Goal: Information Seeking & Learning: Learn about a topic

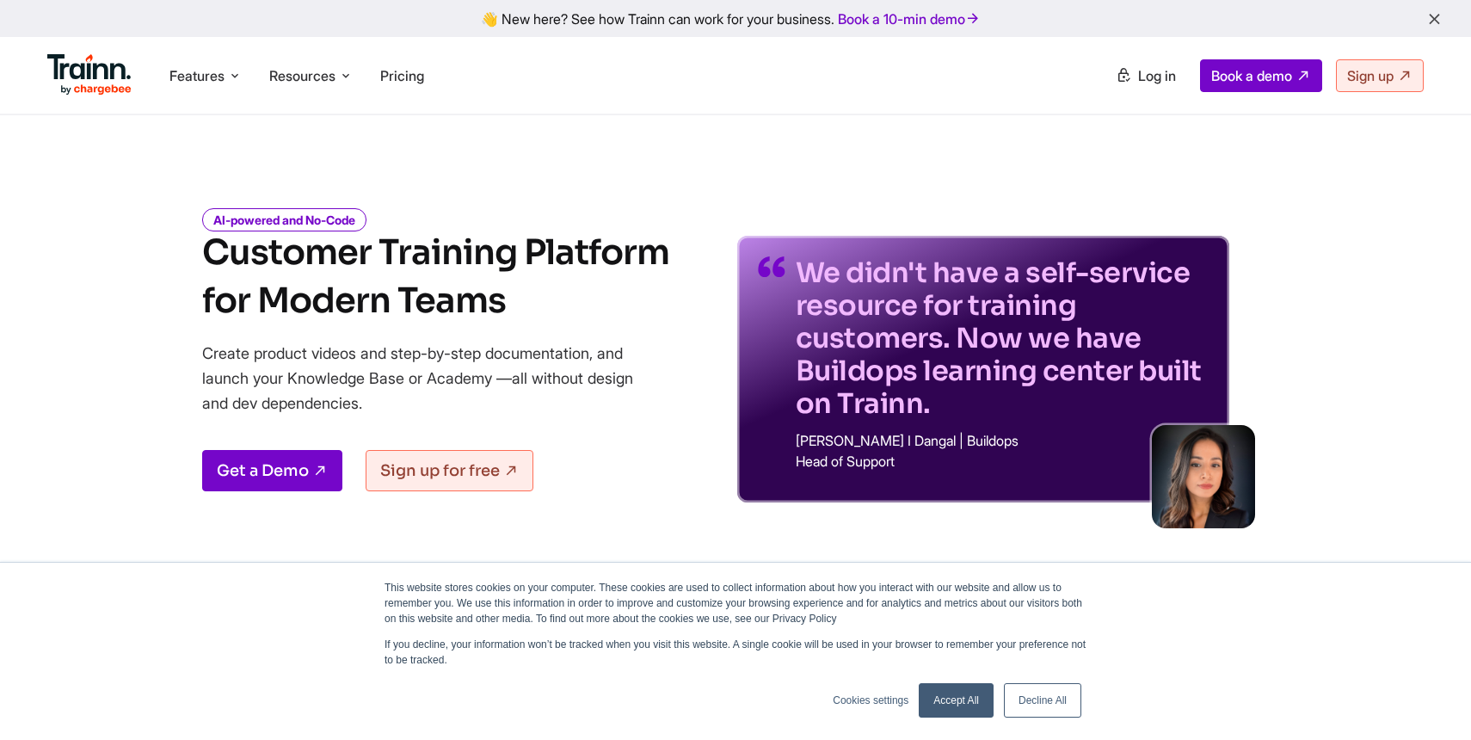
scroll to position [82, 0]
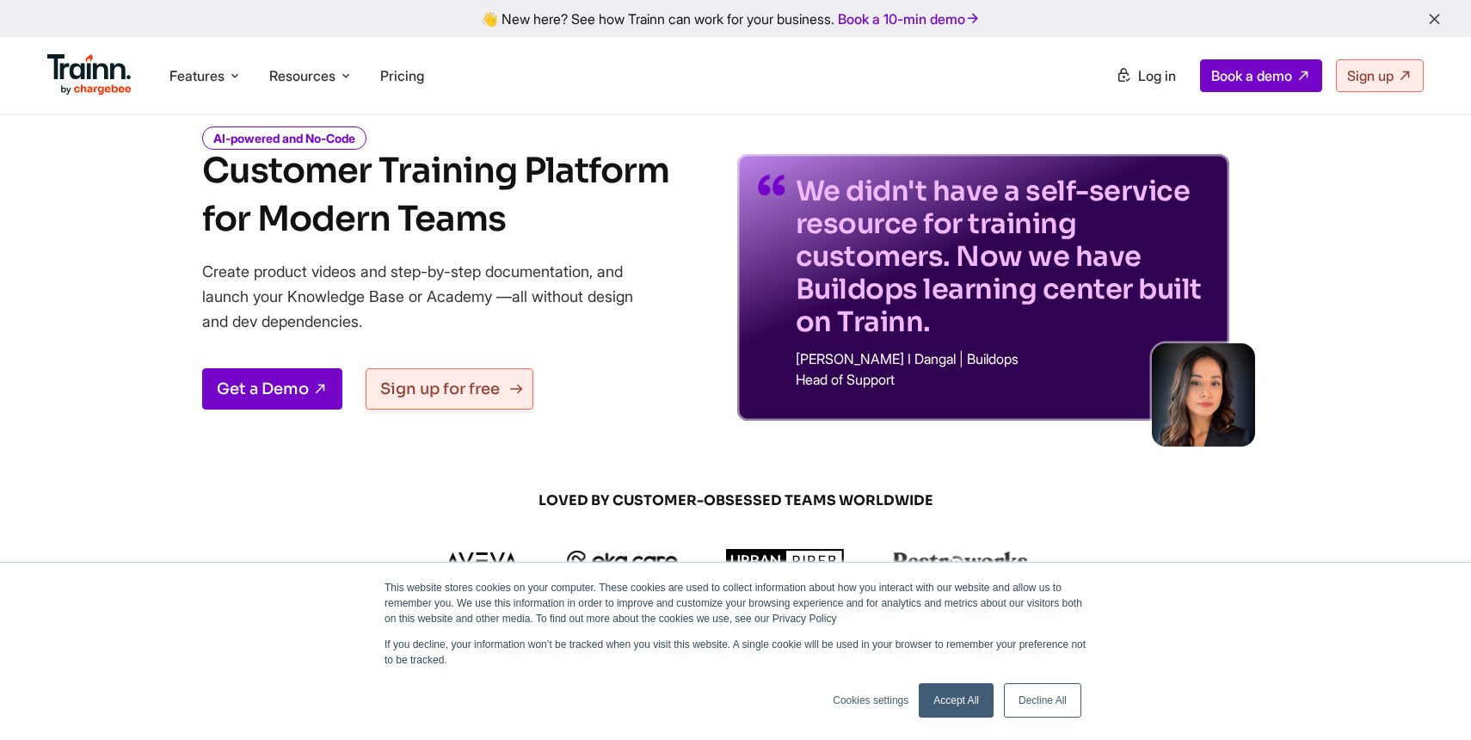
click at [438, 389] on link "Sign up for free" at bounding box center [450, 388] width 168 height 41
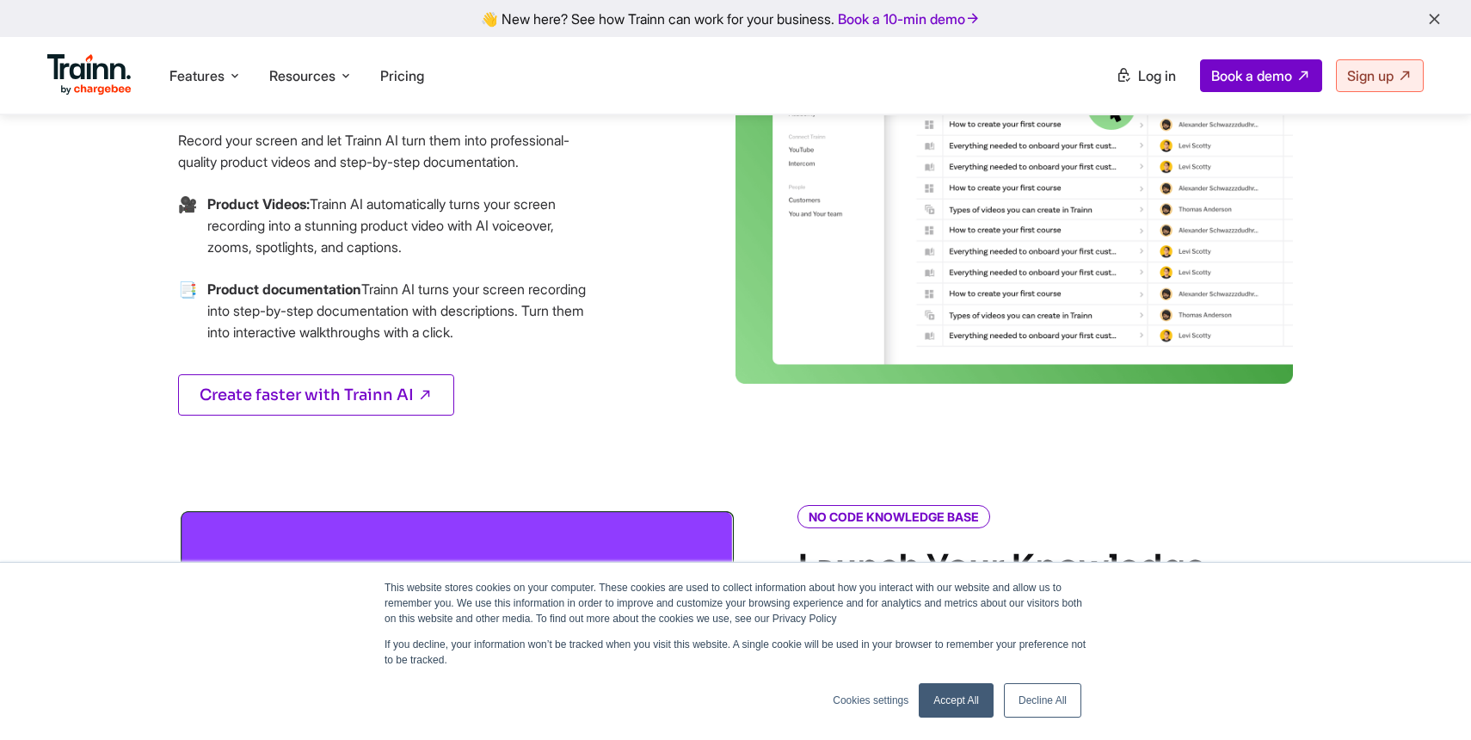
scroll to position [918, 0]
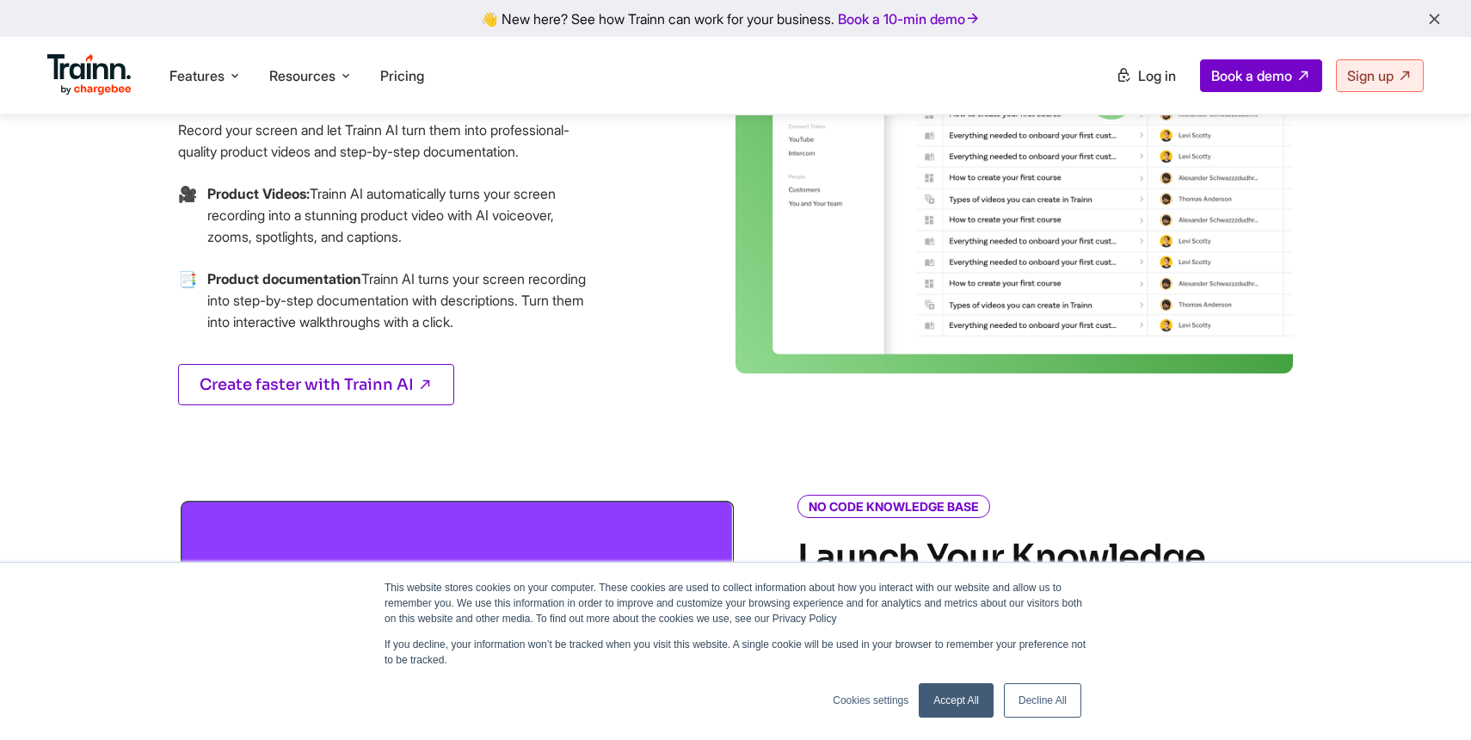
click at [313, 202] on p "Product Videos: Trainn AI automatically turns your screen recording into a stun…" at bounding box center [399, 215] width 384 height 65
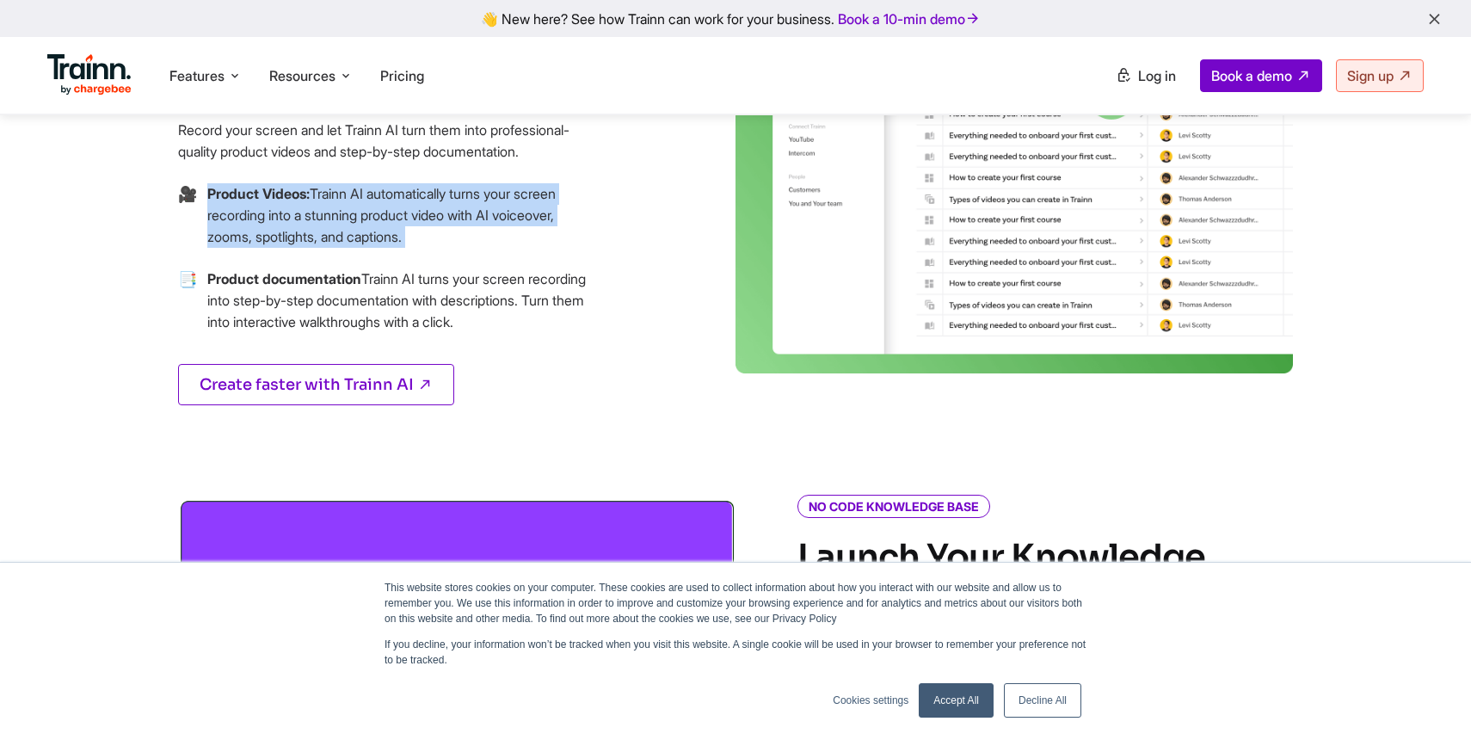
click at [313, 202] on p "Product Videos: Trainn AI automatically turns your screen recording into a stun…" at bounding box center [399, 215] width 384 height 65
click at [361, 233] on li "🎥 Product Videos: Trainn AI automatically turns your screen recording into a st…" at bounding box center [384, 225] width 413 height 85
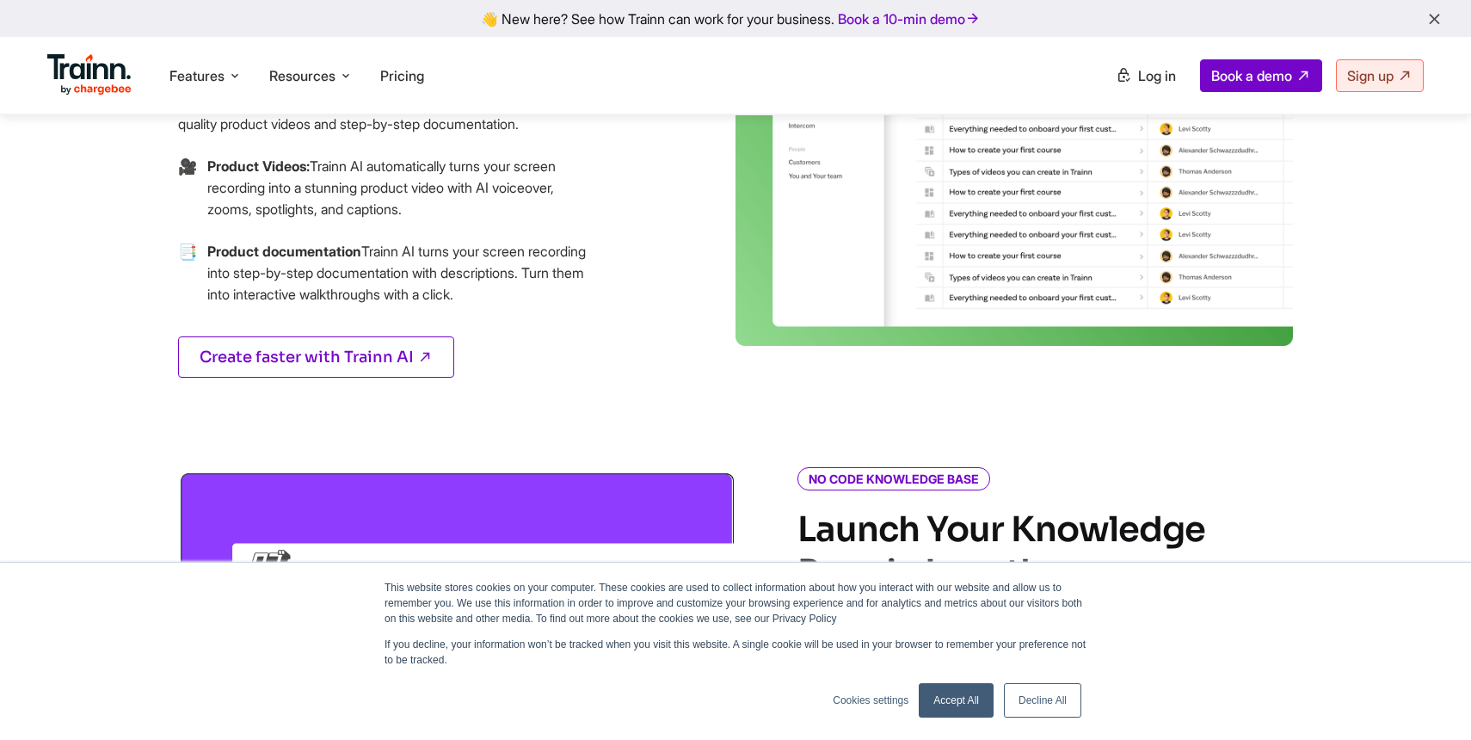
scroll to position [936, 0]
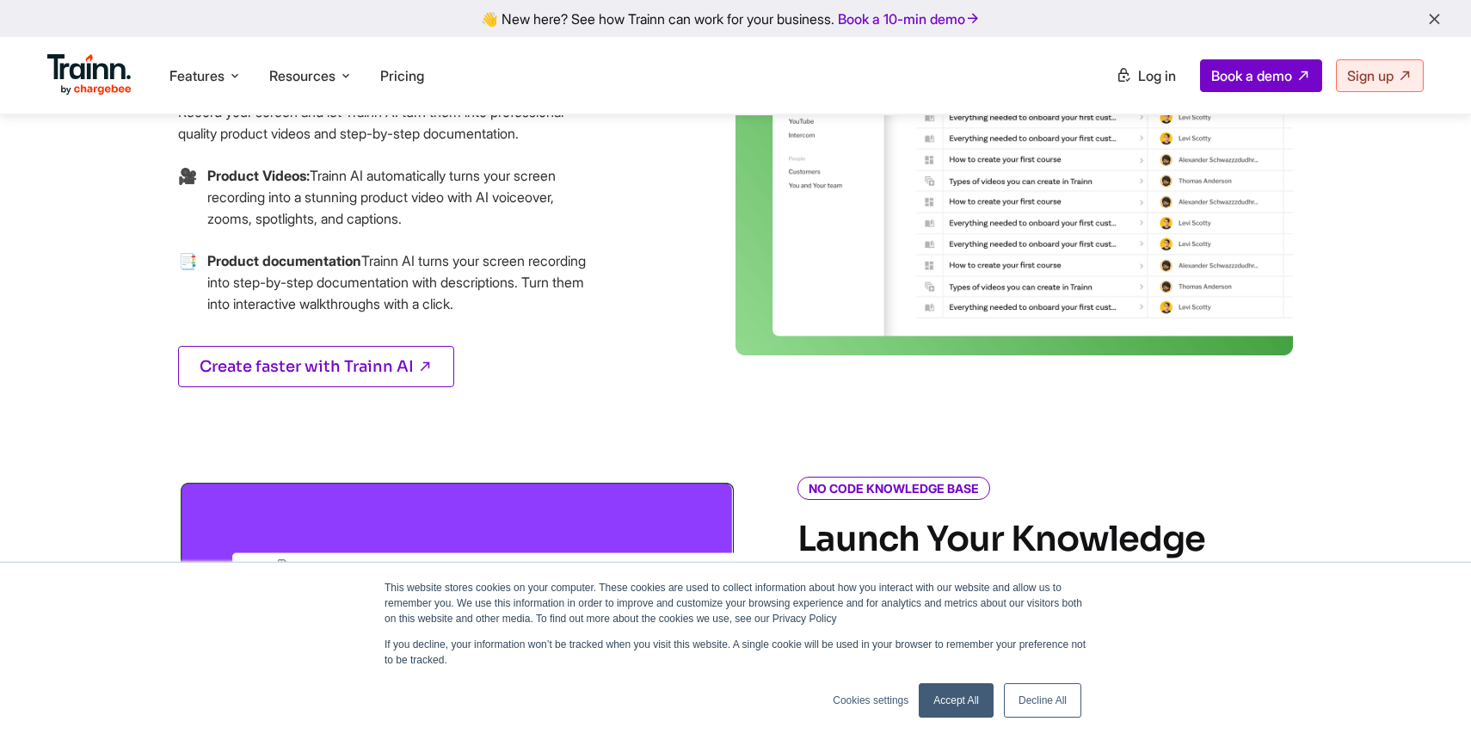
click at [280, 181] on p "Product Videos: Trainn AI automatically turns your screen recording into a stun…" at bounding box center [399, 197] width 384 height 65
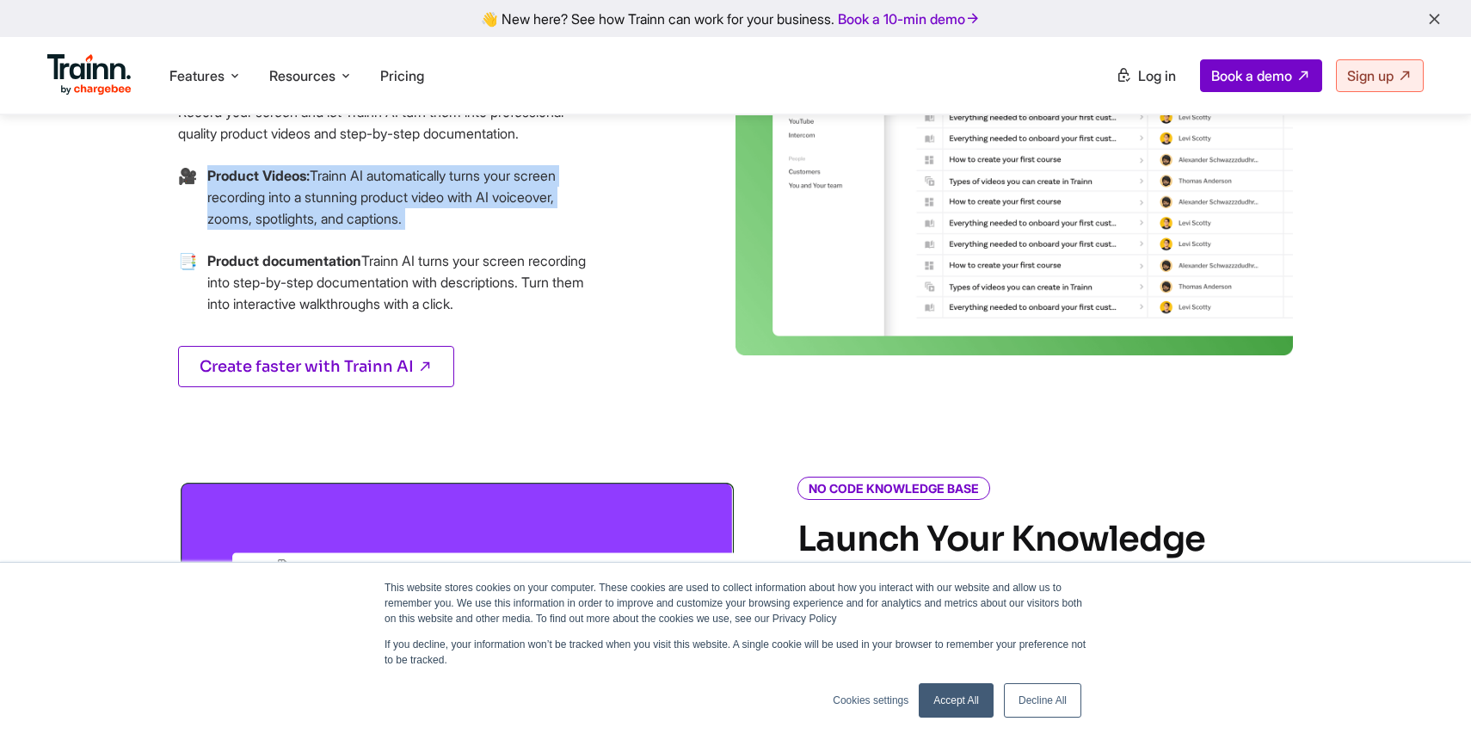
click at [280, 181] on p "Product Videos: Trainn AI automatically turns your screen recording into a stun…" at bounding box center [399, 197] width 384 height 65
click at [315, 196] on p "Product Videos: Trainn AI automatically turns your screen recording into a stun…" at bounding box center [399, 197] width 384 height 65
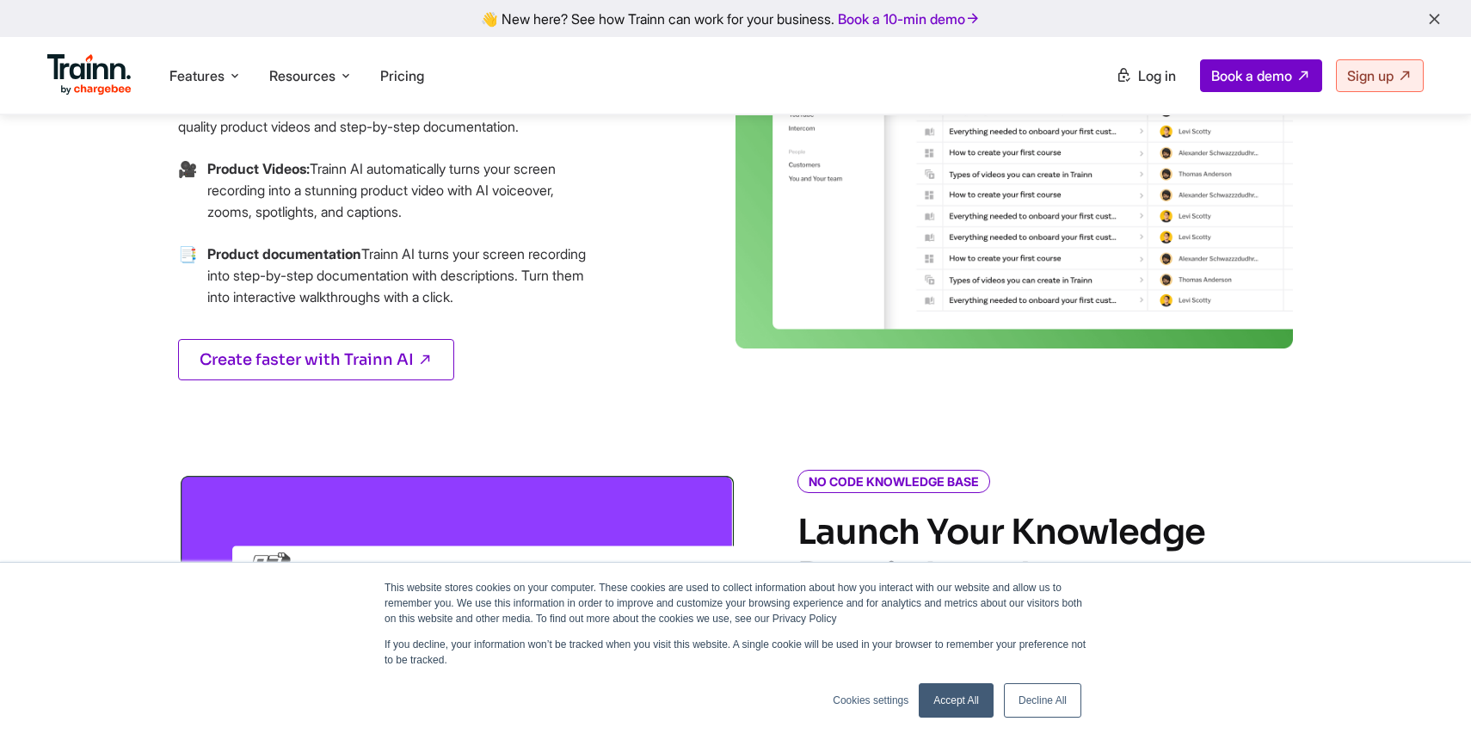
scroll to position [950, 0]
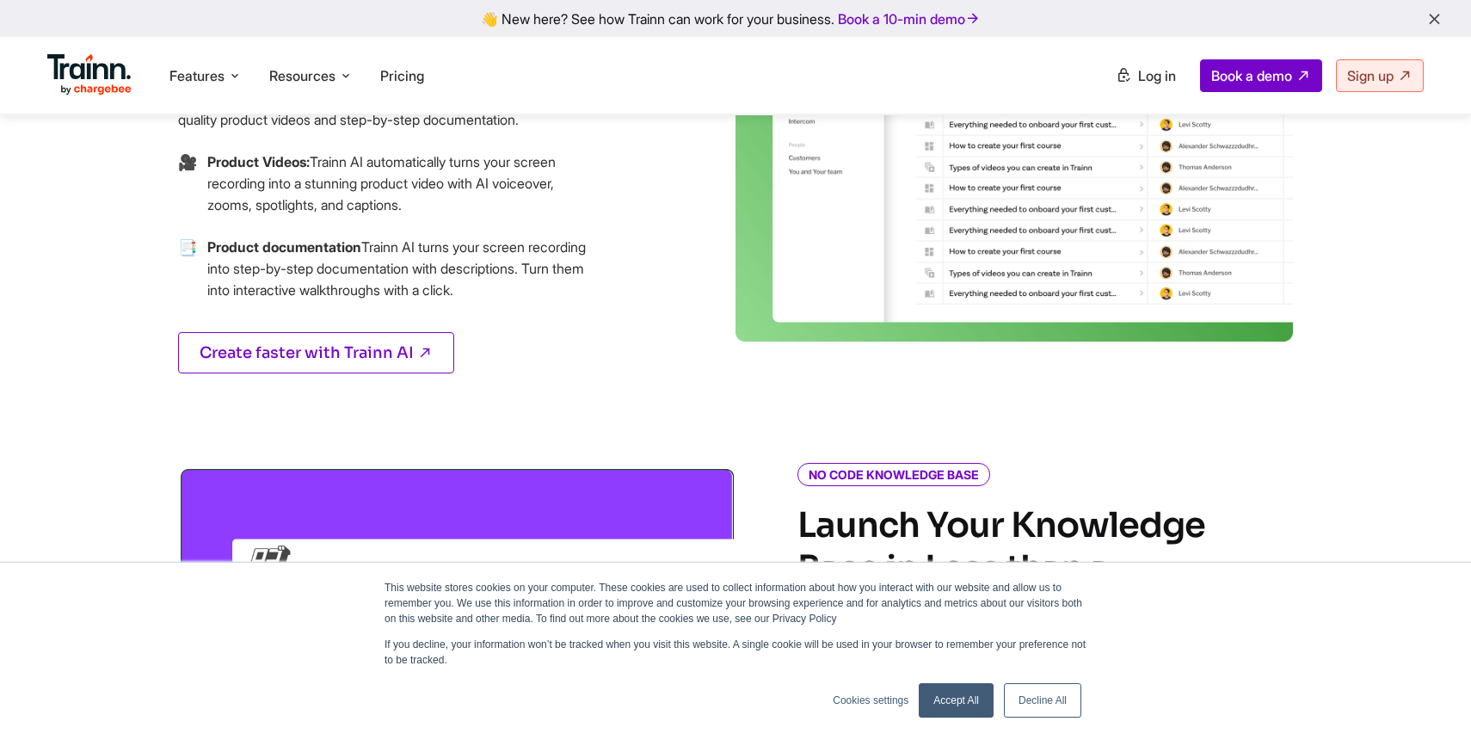
click at [360, 259] on p "Product documentation Trainn AI turns your screen recording into step-by-step d…" at bounding box center [399, 269] width 384 height 65
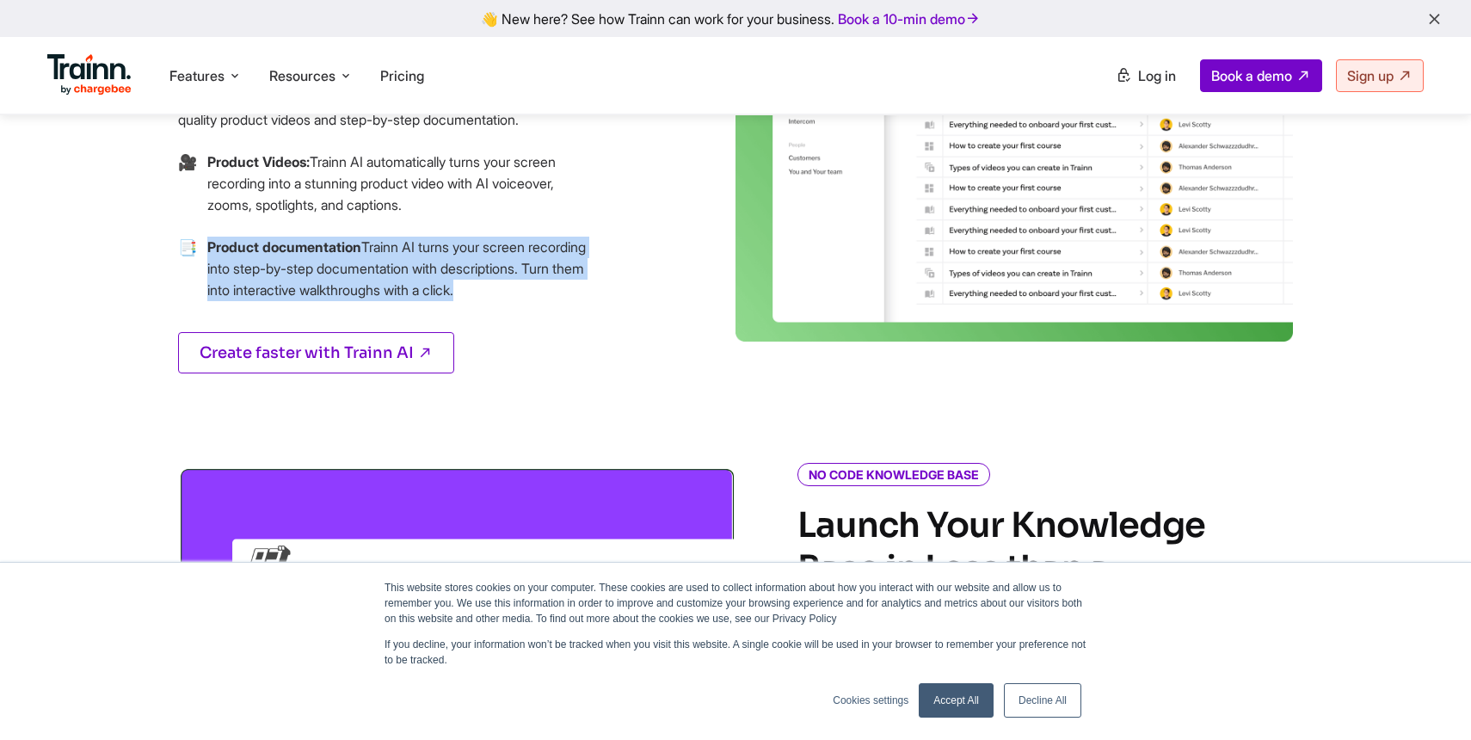
click at [360, 259] on p "Product documentation Trainn AI turns your screen recording into step-by-step d…" at bounding box center [399, 269] width 384 height 65
click at [378, 278] on p "Product documentation Trainn AI turns your screen recording into step-by-step d…" at bounding box center [399, 269] width 384 height 65
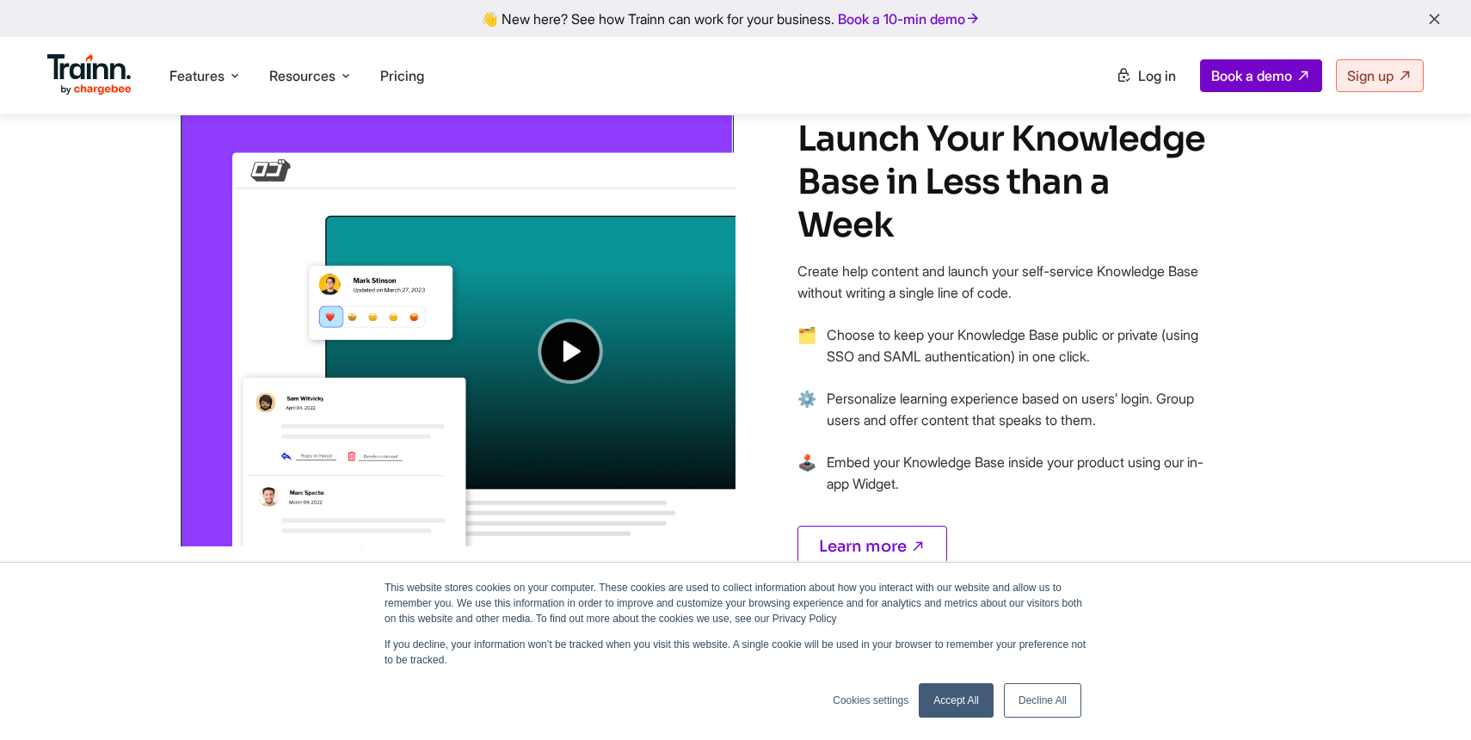
scroll to position [1364, 0]
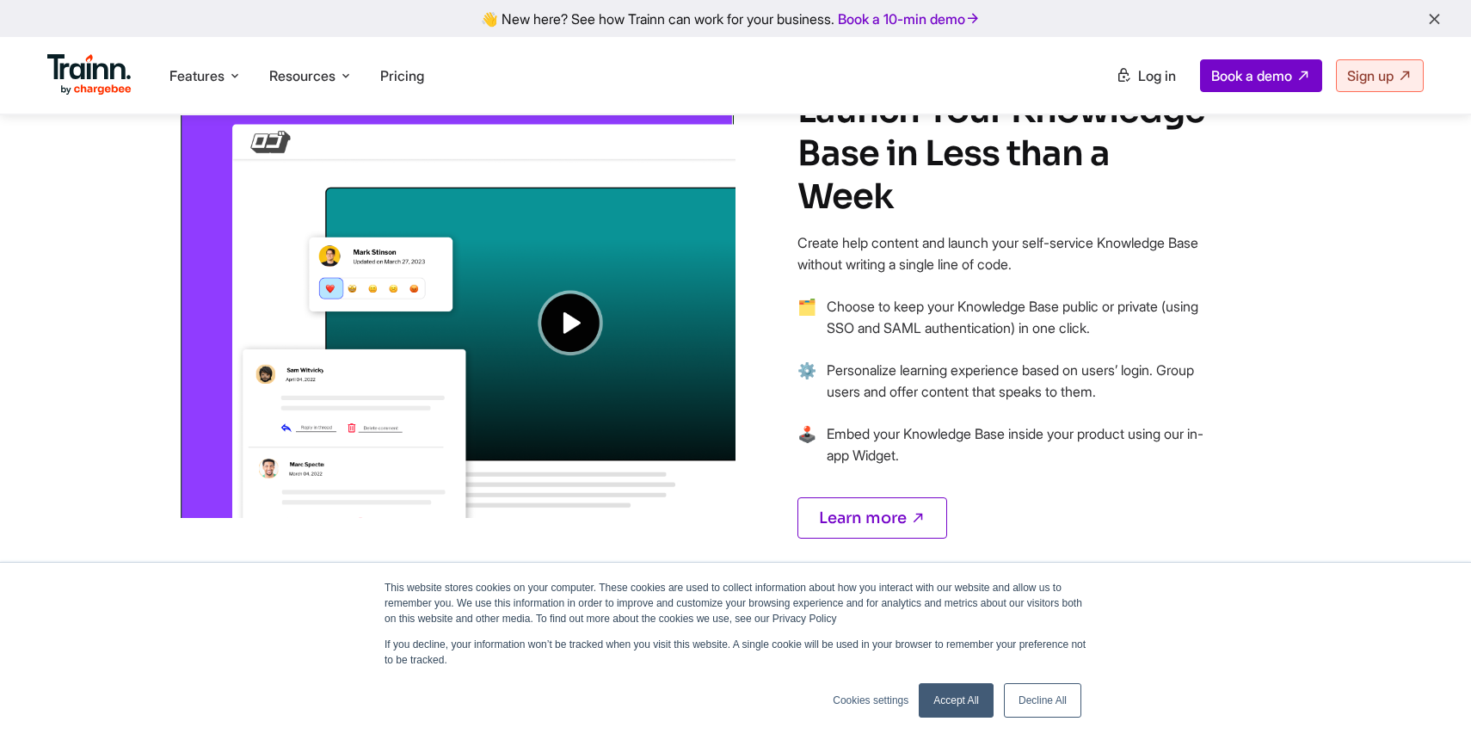
click at [886, 232] on p "Create help content and launch your self-service Knowledge Base without writing…" at bounding box center [1003, 253] width 413 height 43
click at [993, 296] on p "Choose to keep your Knowledge Base public or private (using SSO and SAML authen…" at bounding box center [1019, 317] width 384 height 43
click at [941, 697] on link "Accept All" at bounding box center [956, 700] width 75 height 34
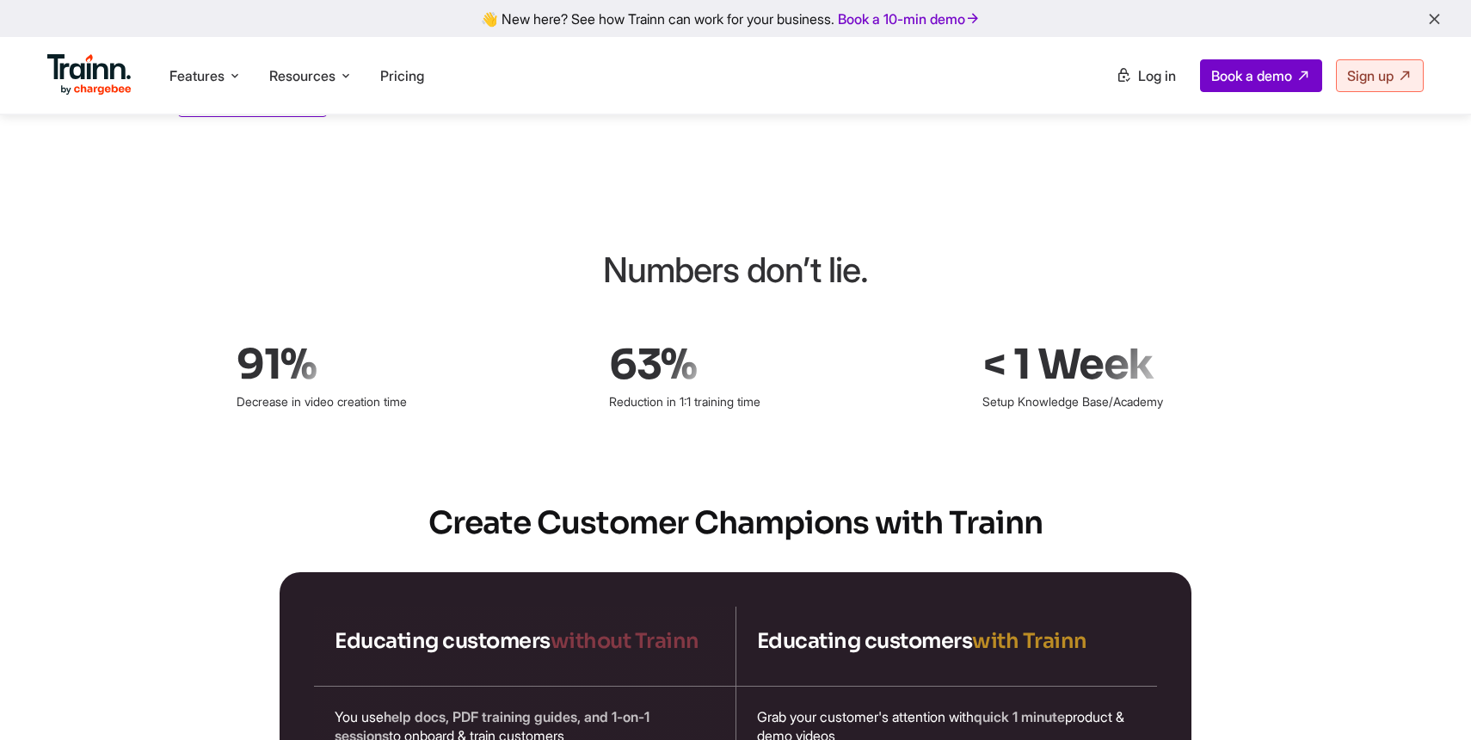
scroll to position [2471, 0]
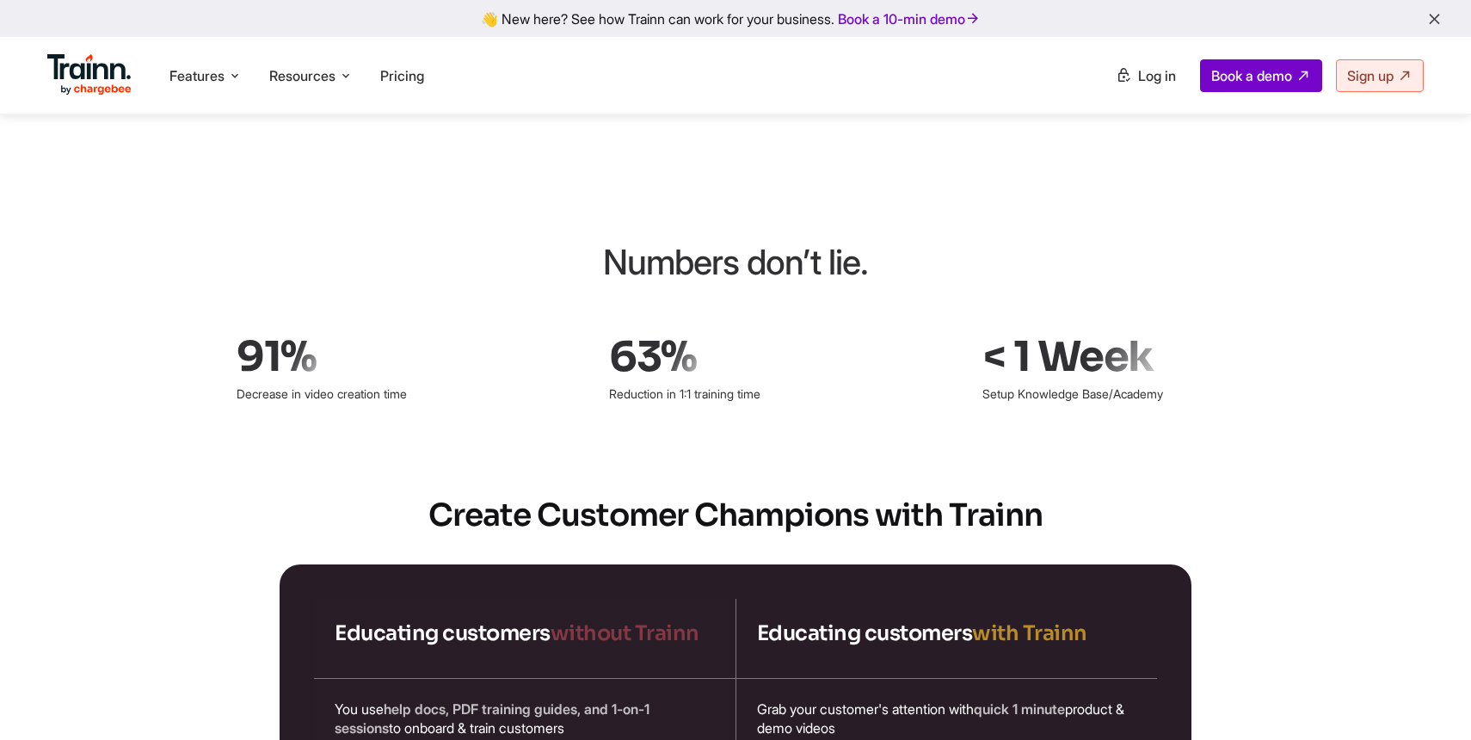
click at [249, 379] on p "Decrease in video creation time" at bounding box center [361, 393] width 249 height 28
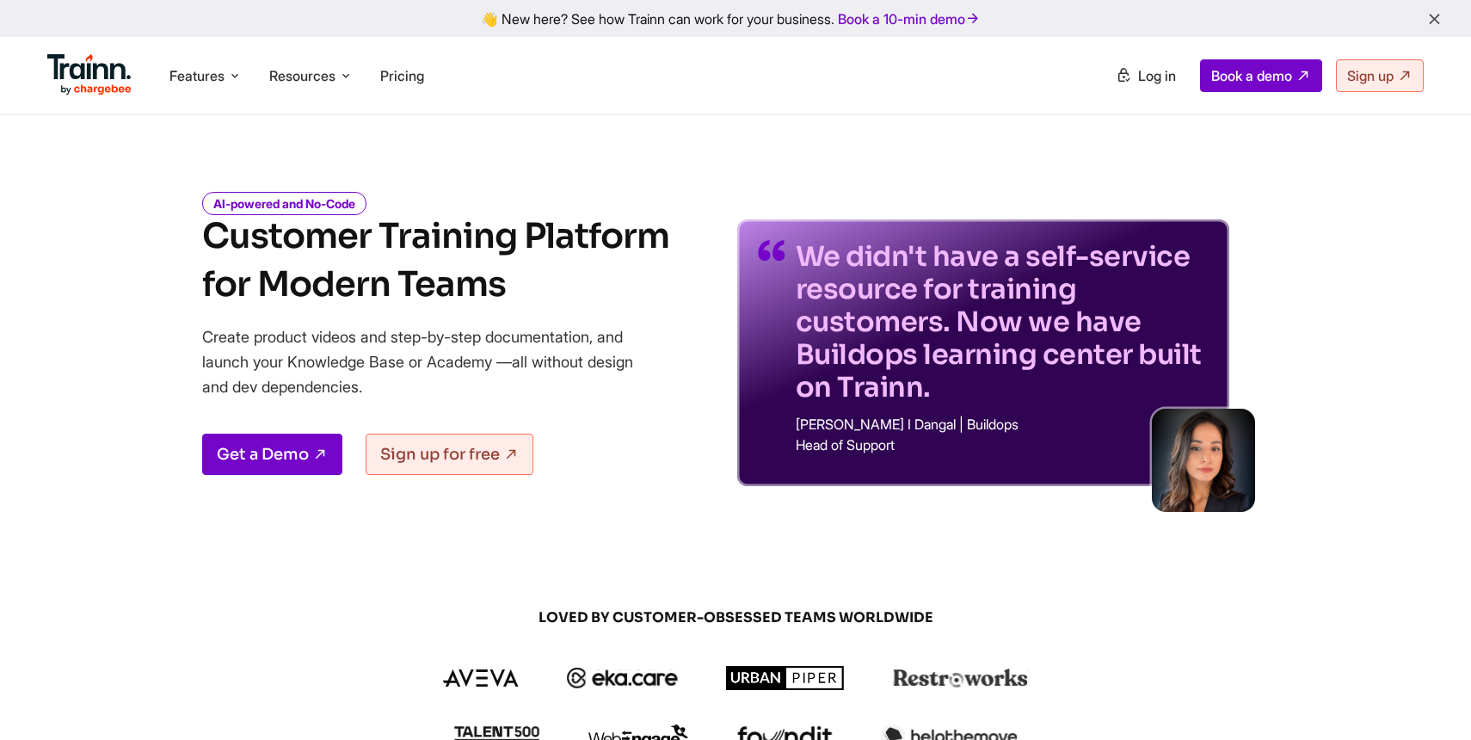
scroll to position [0, 0]
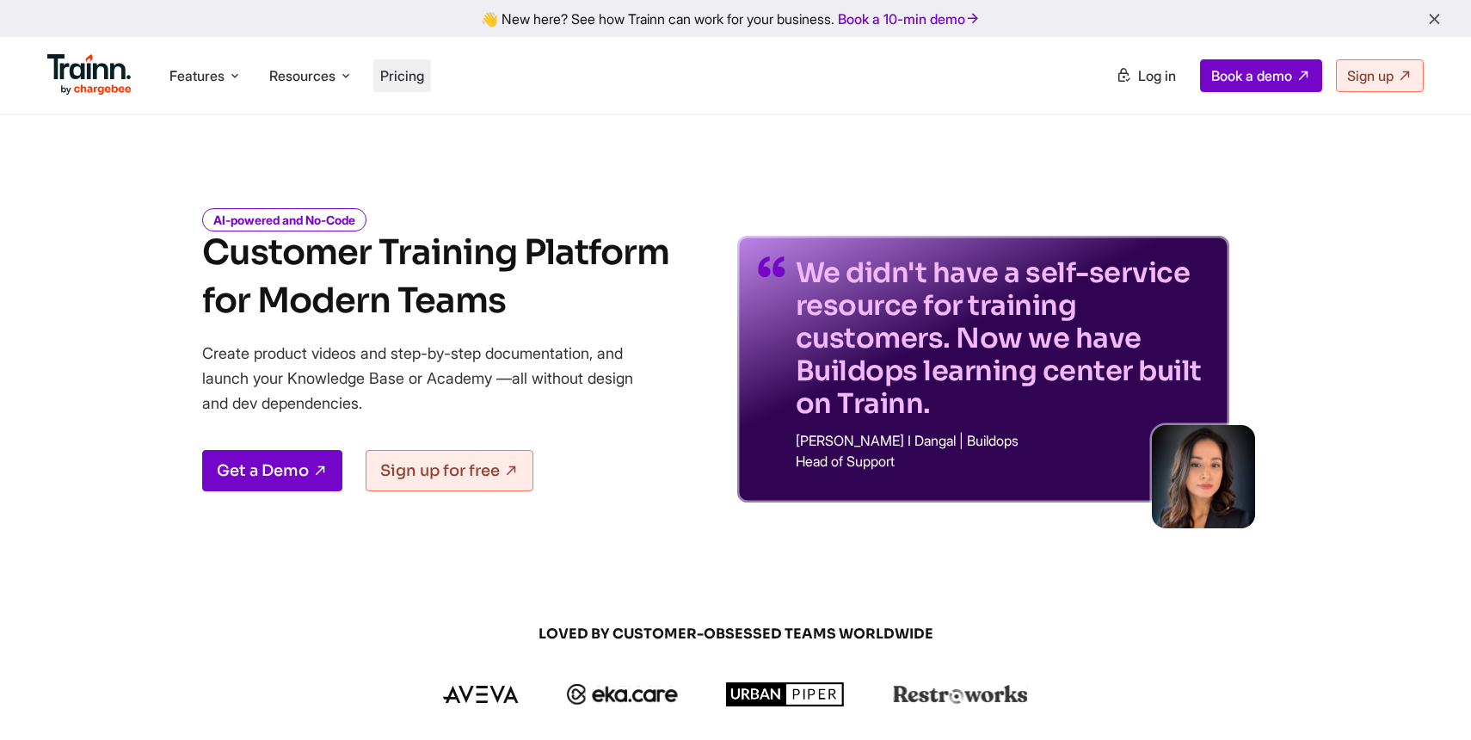
click at [404, 71] on span "Pricing" at bounding box center [402, 75] width 44 height 17
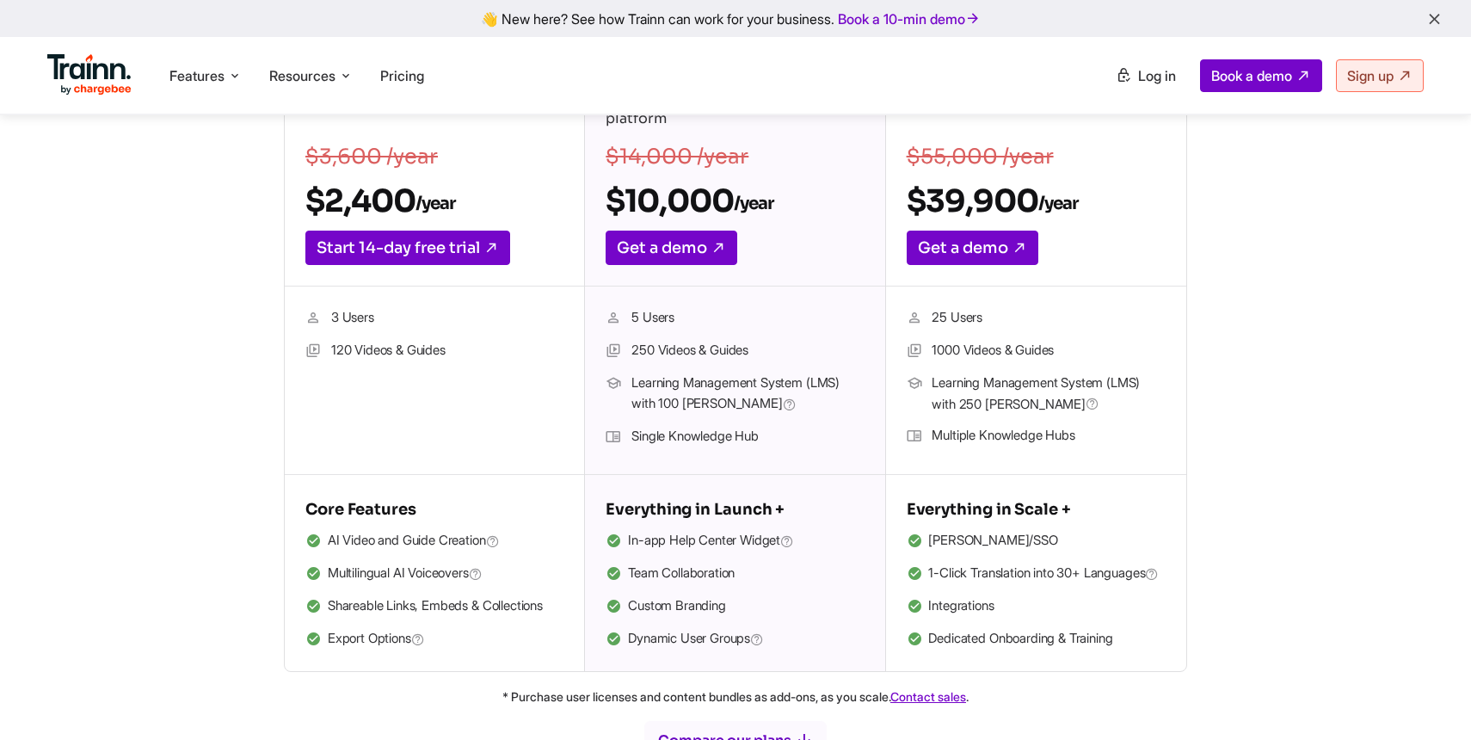
scroll to position [404, 0]
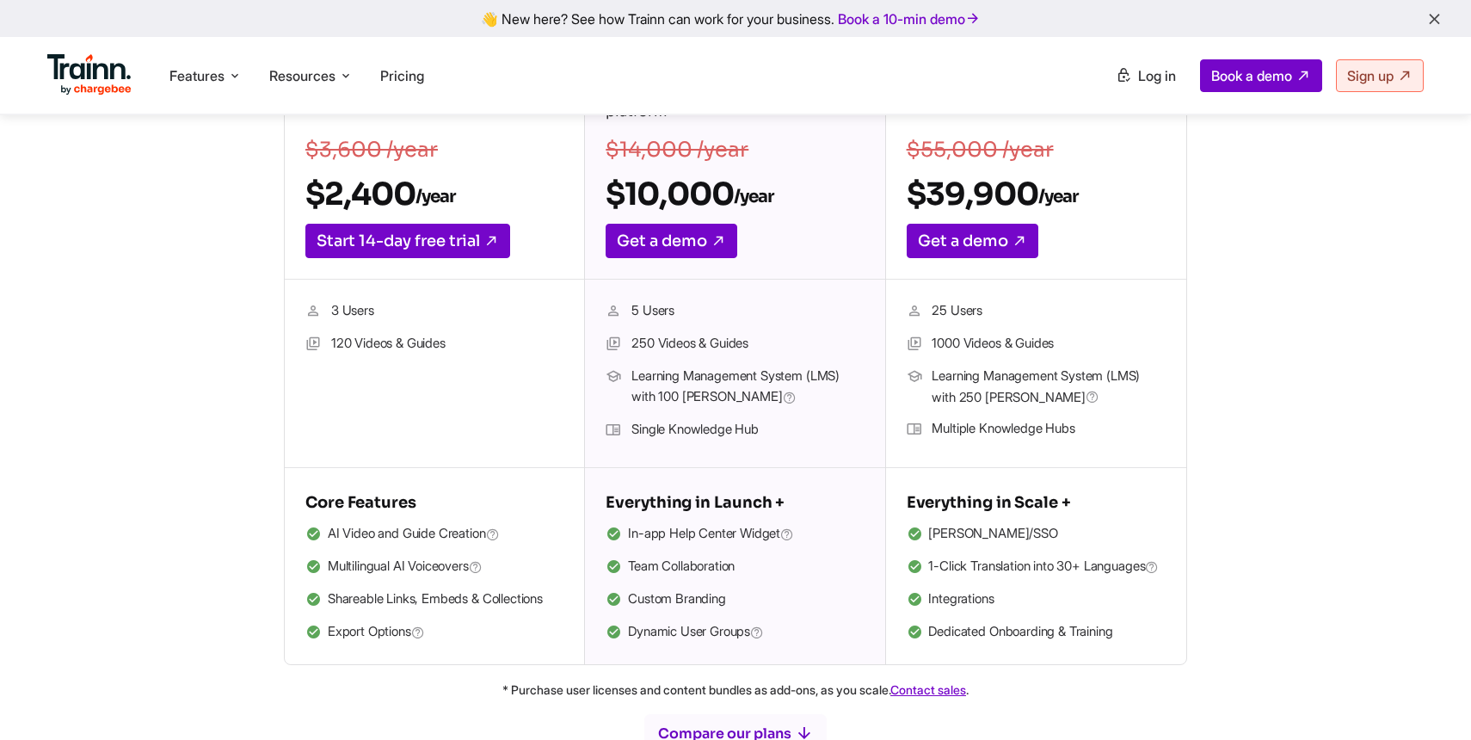
click at [354, 346] on li "120 Videos & Guides" at bounding box center [434, 344] width 258 height 22
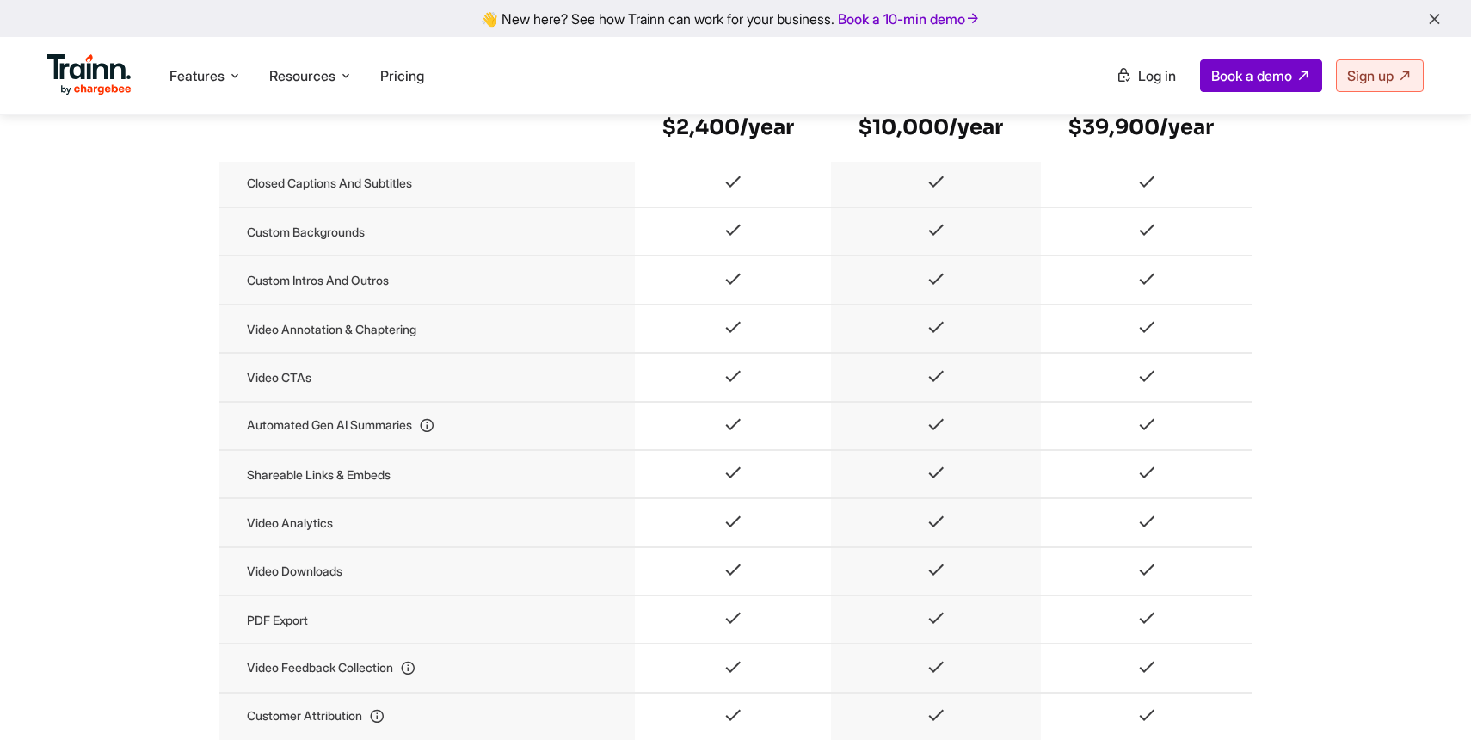
scroll to position [1358, 0]
click at [252, 245] on td "Custom backgrounds" at bounding box center [426, 230] width 415 height 48
click at [291, 344] on td "Video annotation & chaptering" at bounding box center [426, 327] width 415 height 48
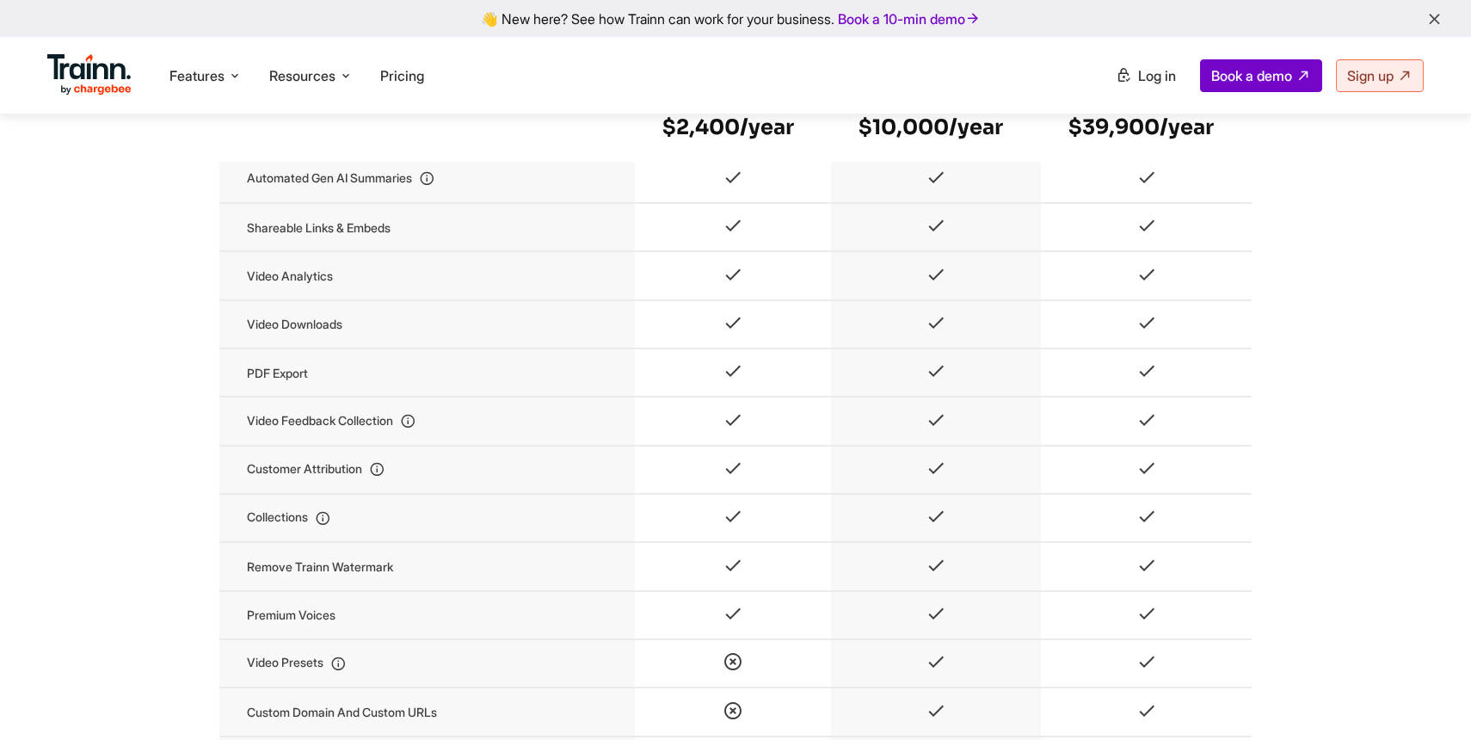
scroll to position [1627, 0]
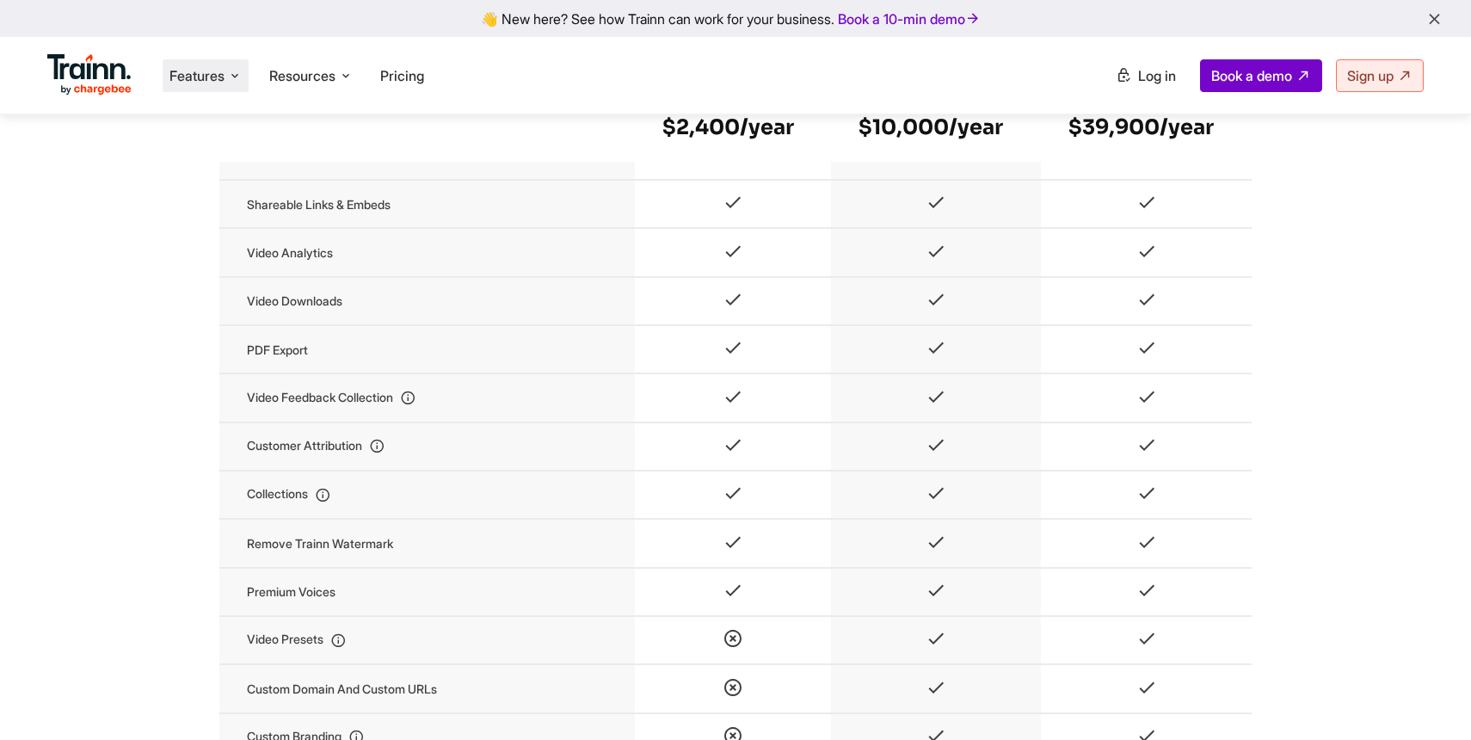
click at [222, 77] on span "Features" at bounding box center [196, 75] width 55 height 19
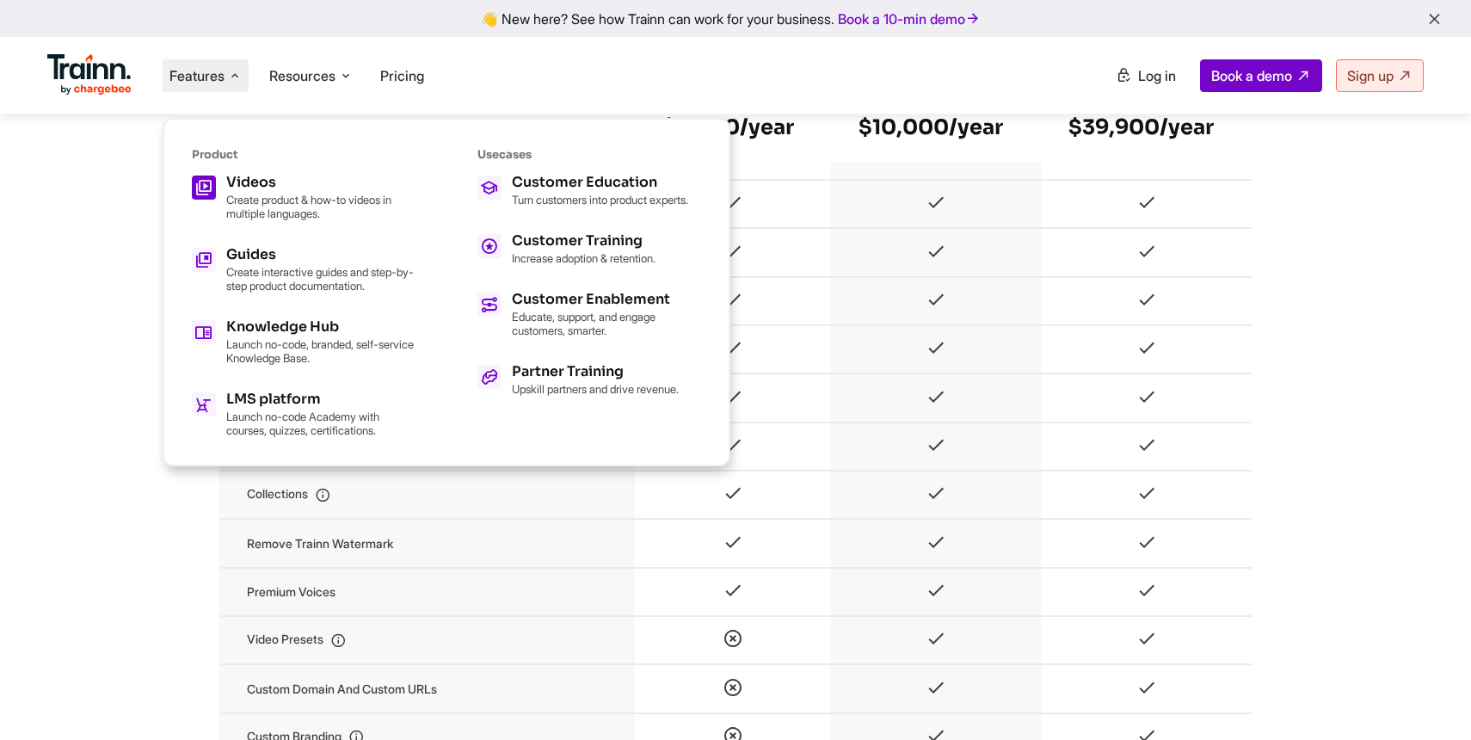
click at [277, 194] on p "Create product & how-to videos in multiple languages." at bounding box center [320, 207] width 189 height 28
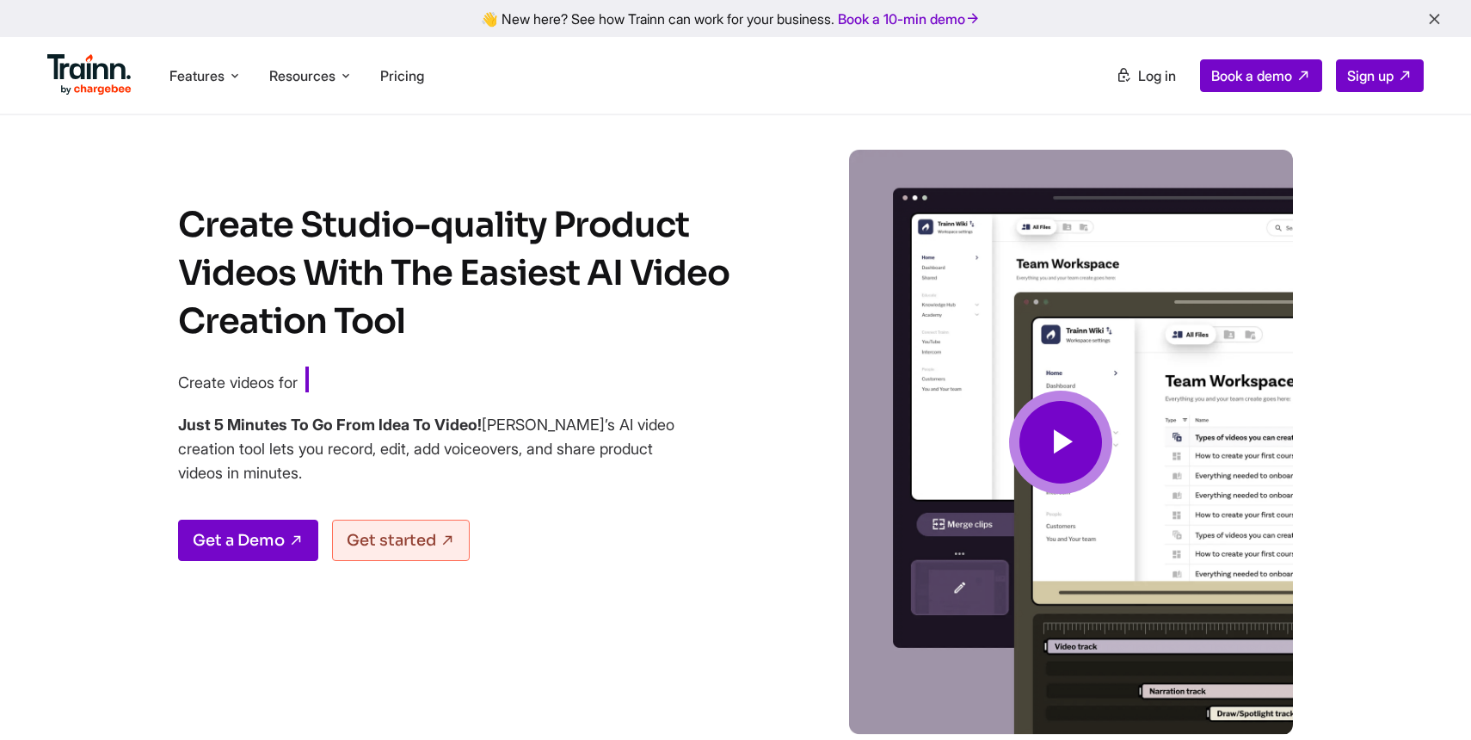
click at [1075, 440] on icon at bounding box center [1060, 443] width 41 height 58
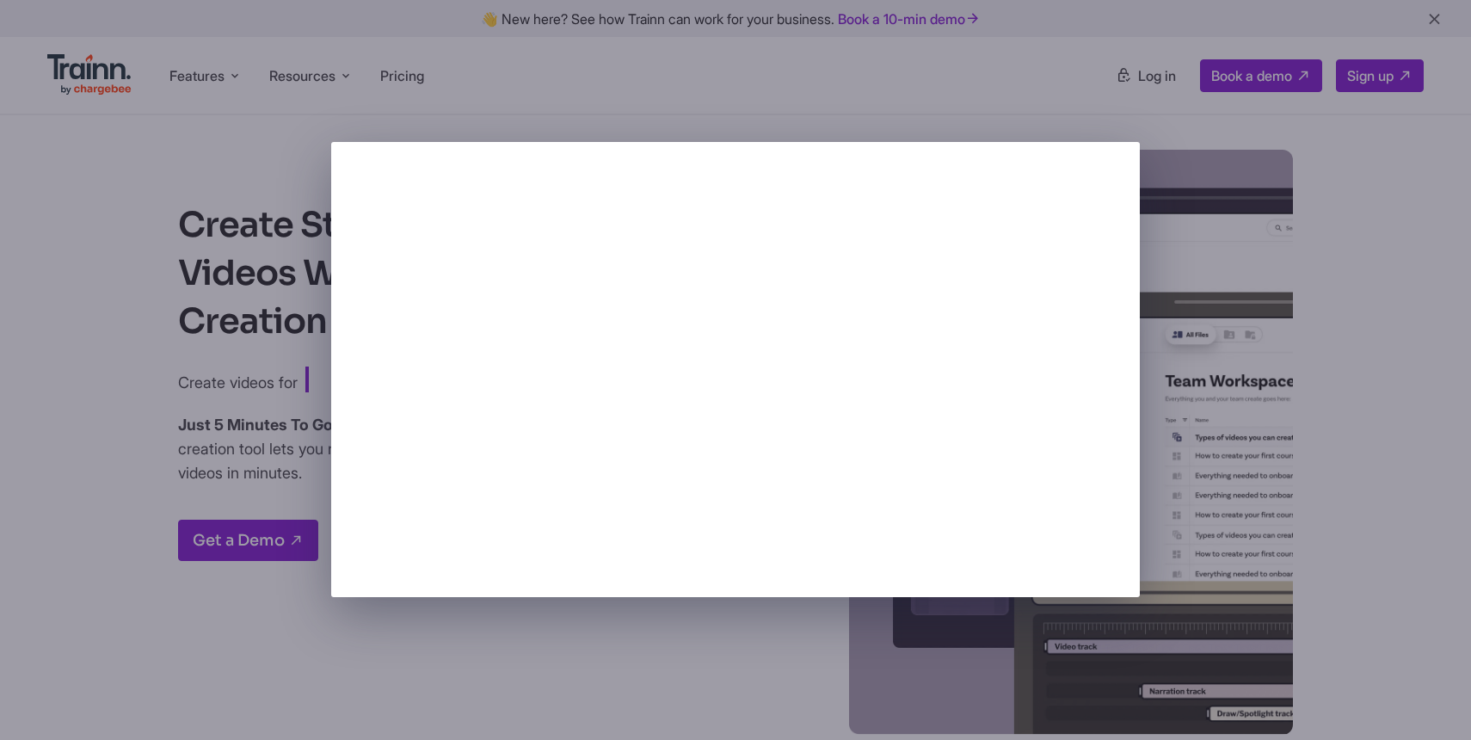
click at [729, 637] on div at bounding box center [735, 370] width 1471 height 740
